Goal: Find specific page/section: Find specific page/section

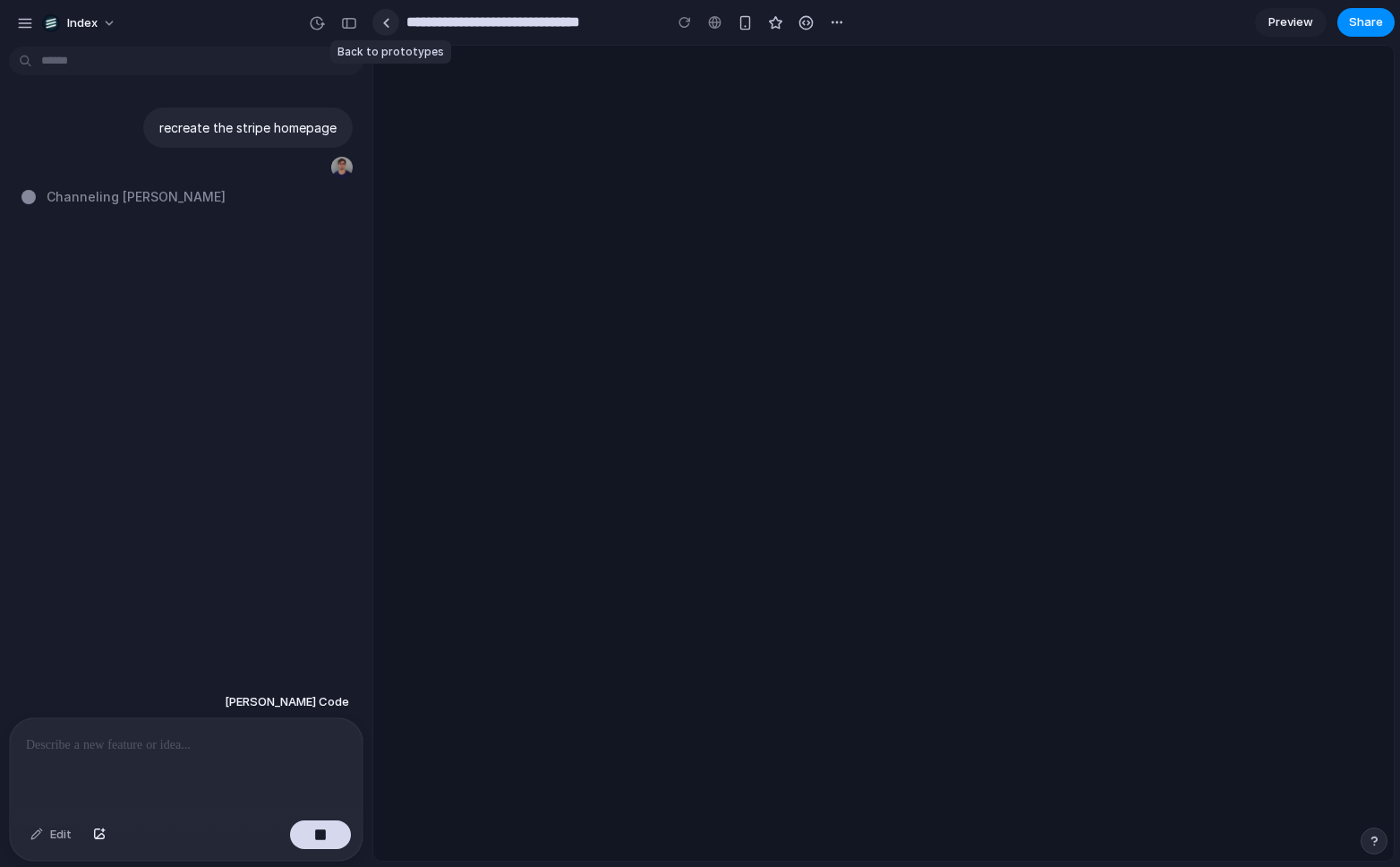
click at [390, 20] on div at bounding box center [386, 23] width 8 height 10
